Goal: Obtain resource: Obtain resource

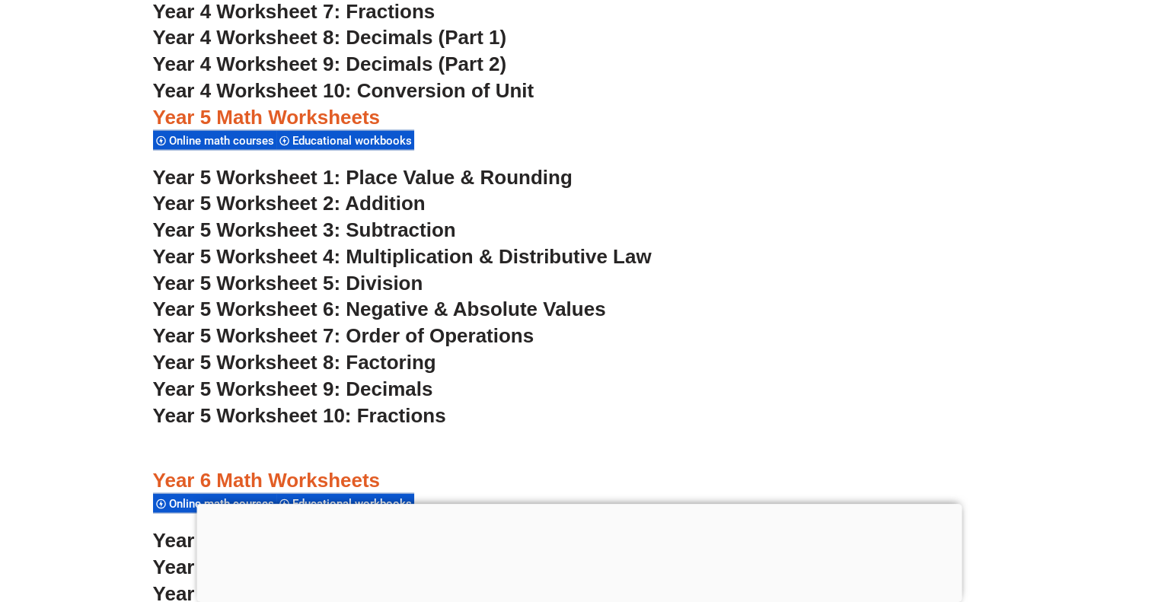
scroll to position [3609, 0]
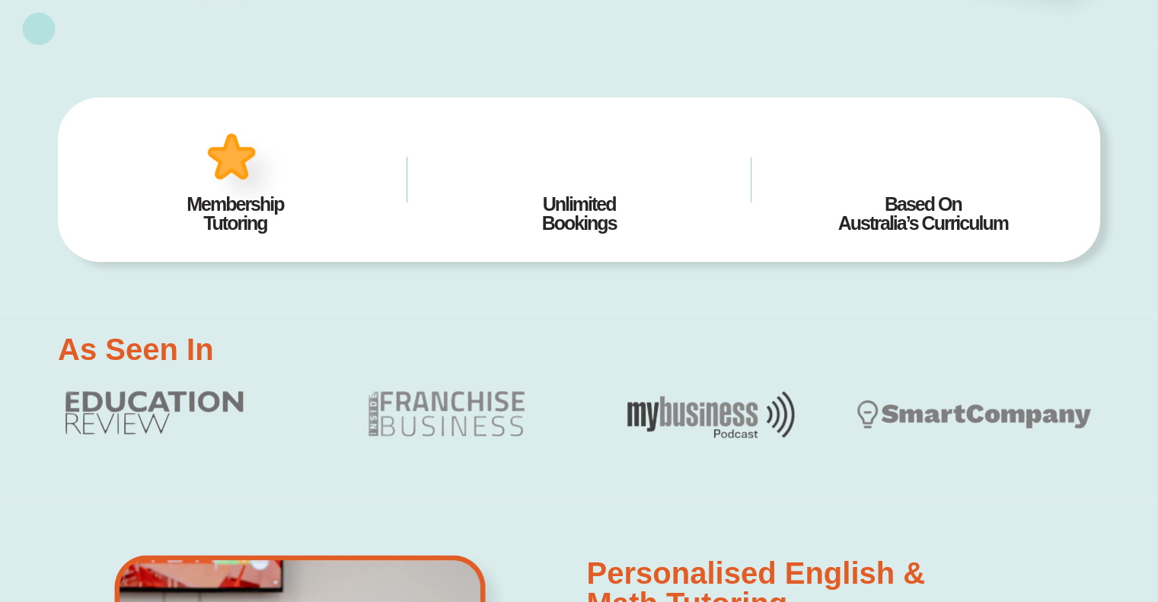
scroll to position [1054, 0]
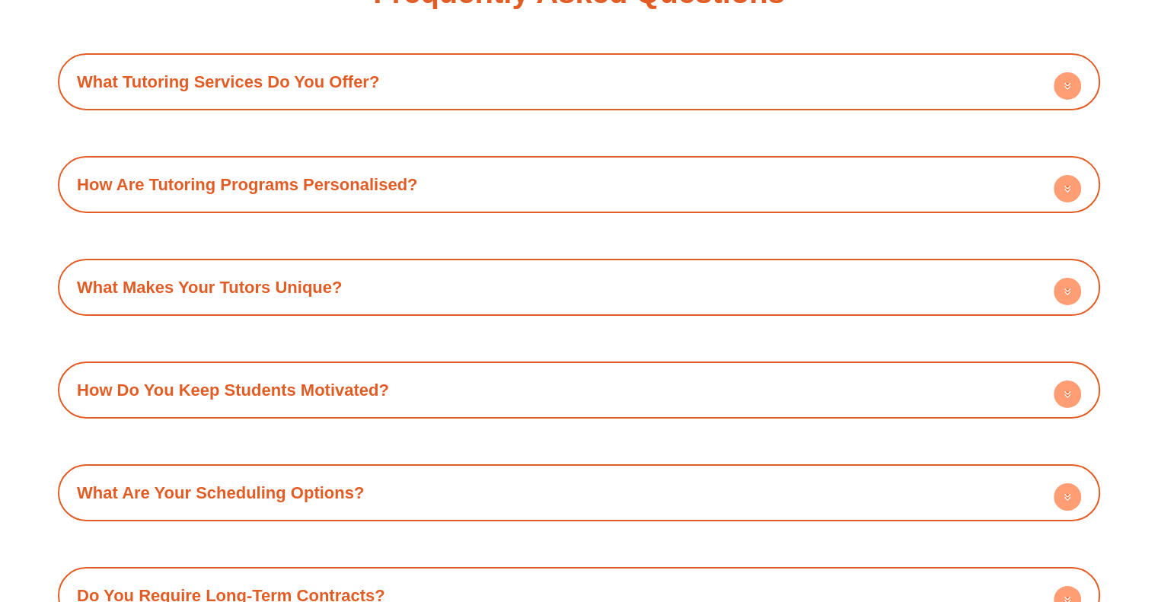
scroll to position [6619, 0]
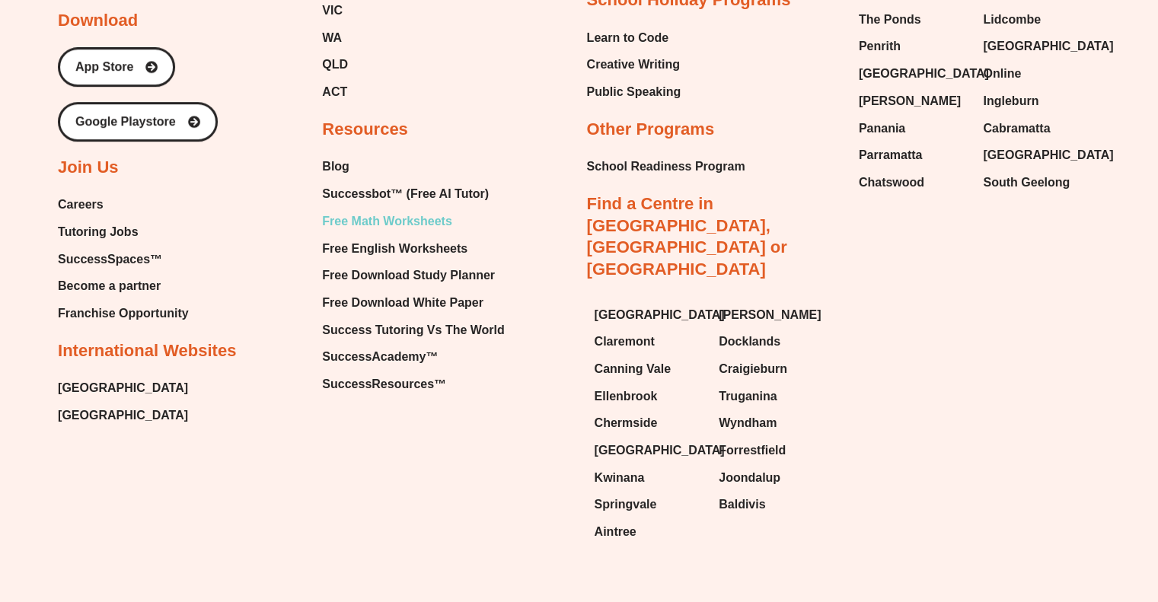
click at [393, 210] on span "Free Math Worksheets" at bounding box center [386, 221] width 129 height 23
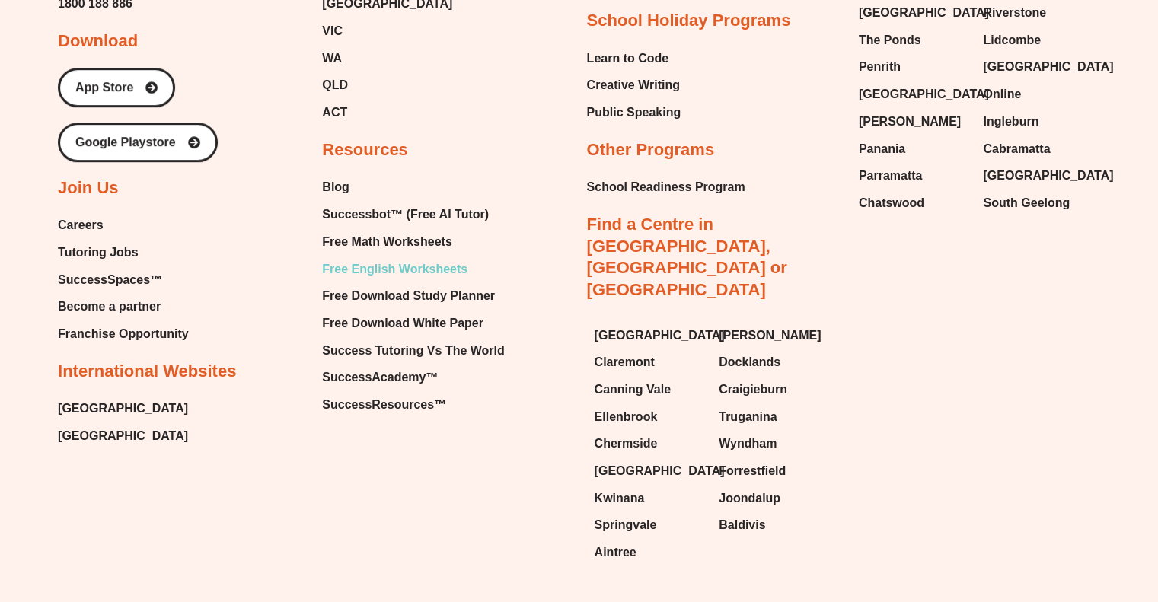
click at [418, 258] on span "Free English Worksheets" at bounding box center [394, 269] width 145 height 23
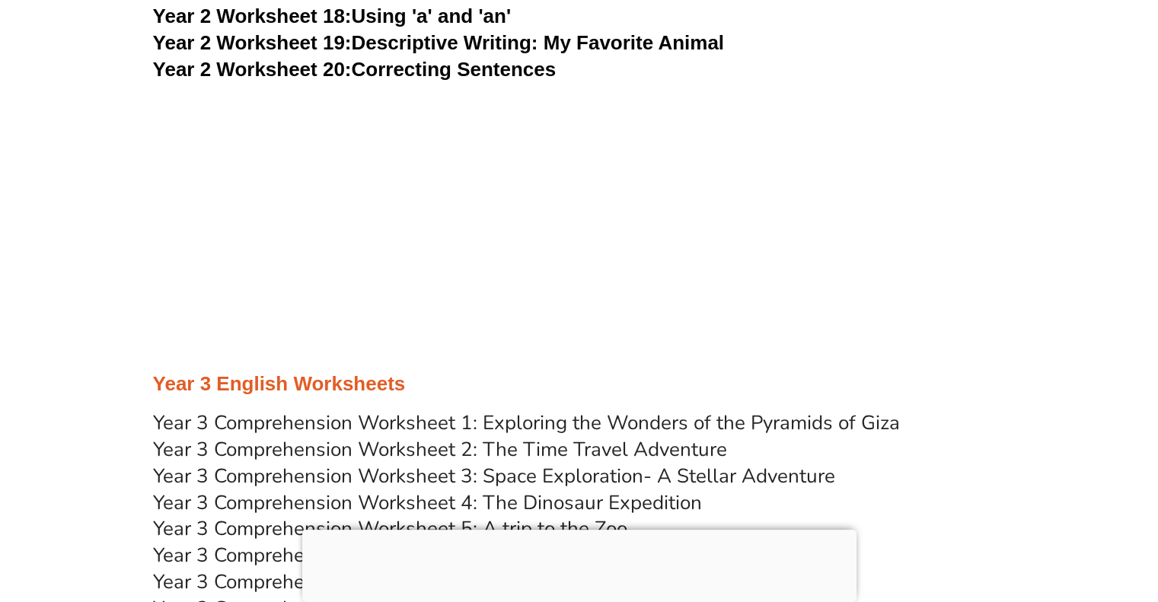
scroll to position [5264, 0]
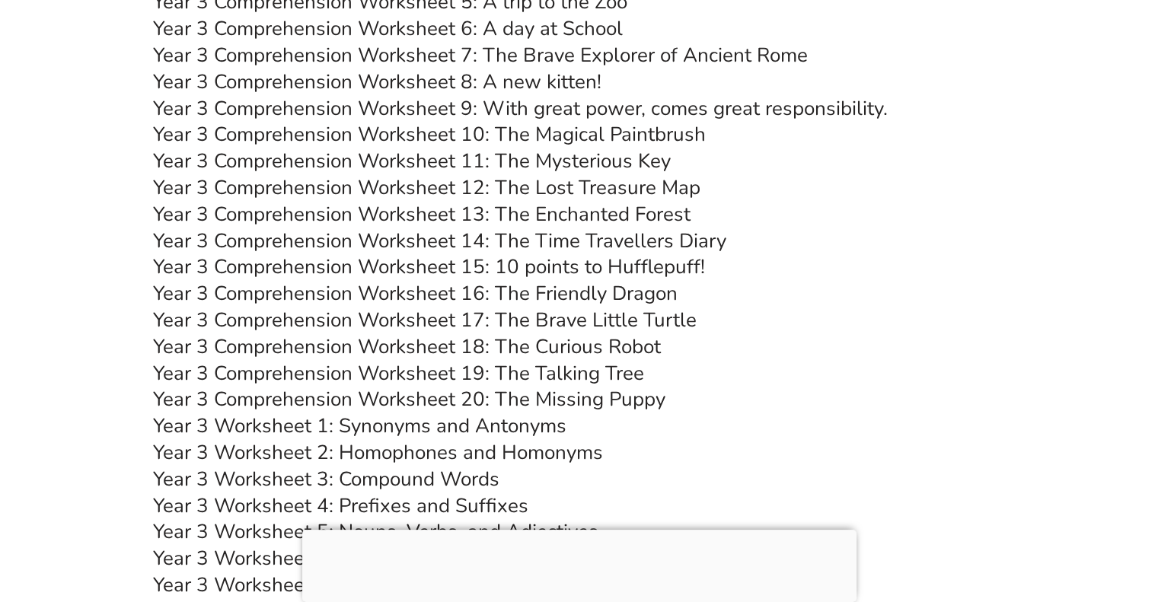
click at [567, 296] on link "Year 3 Comprehension Worksheet 16: The Friendly Dragon" at bounding box center [415, 293] width 525 height 27
